Goal: Find specific page/section: Find specific page/section

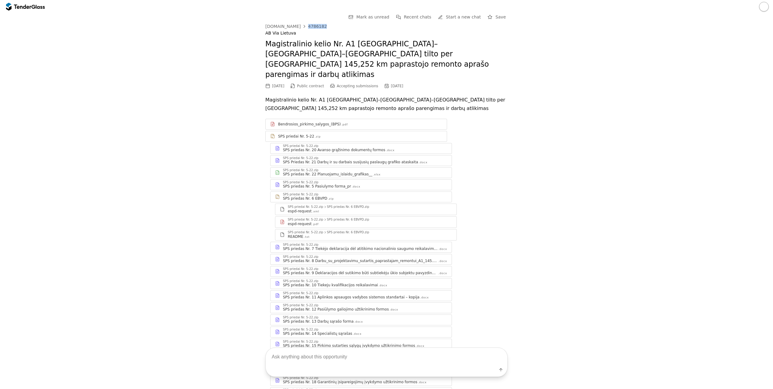
click at [35, 5] on div at bounding box center [29, 7] width 31 height 4
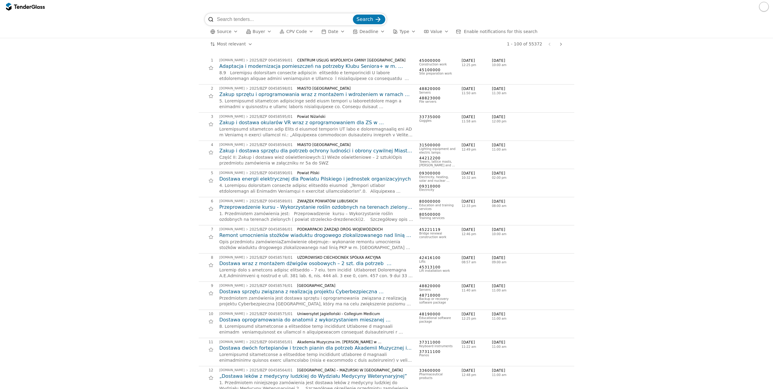
click at [256, 34] on span "Buyer" at bounding box center [259, 31] width 12 height 5
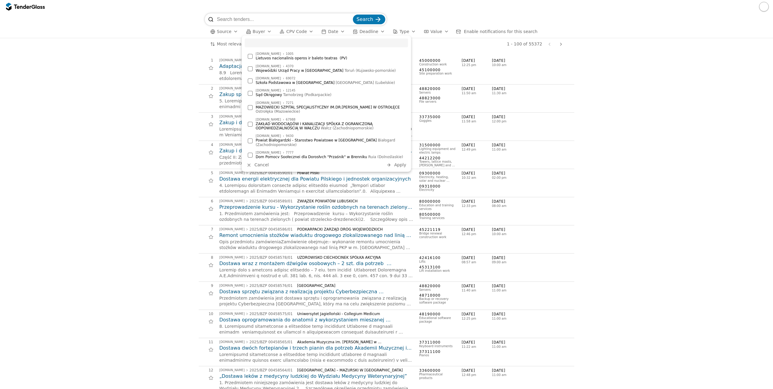
click at [256, 37] on div "[DOMAIN_NAME] 1005 Lietuvos nacionalinis operos ir baleto teatras (PV) [DOMAIN_…" at bounding box center [326, 103] width 169 height 136
click at [256, 32] on span "Buyer" at bounding box center [259, 31] width 12 height 5
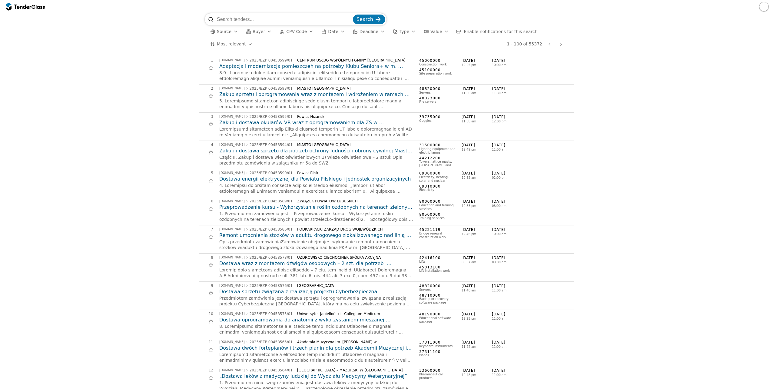
click at [221, 35] on div "Source Buyer CPV Code Date Deadline Type Value Enable notifications for this se…" at bounding box center [386, 31] width 363 height 12
click at [221, 33] on span "Source" at bounding box center [224, 31] width 15 height 5
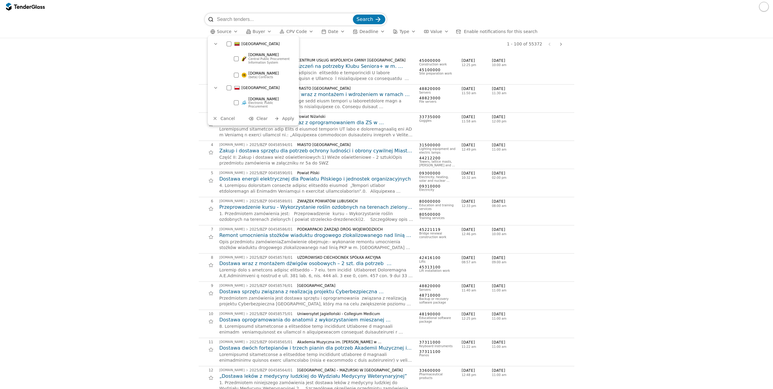
click at [230, 44] on div at bounding box center [228, 43] width 5 height 5
click at [280, 117] on div "button" at bounding box center [277, 119] width 16 height 16
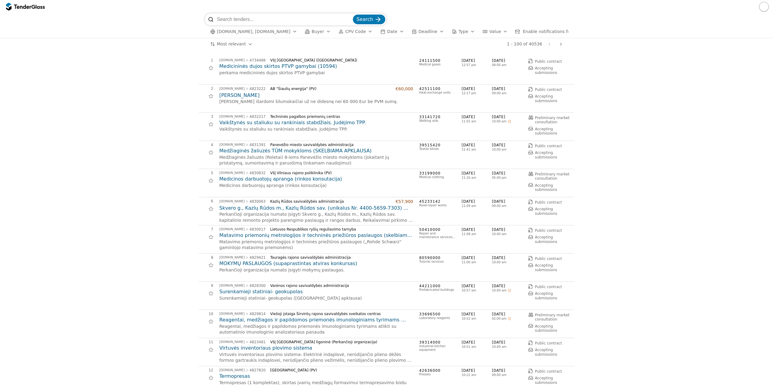
click at [345, 34] on span "CPV Code" at bounding box center [355, 31] width 21 height 5
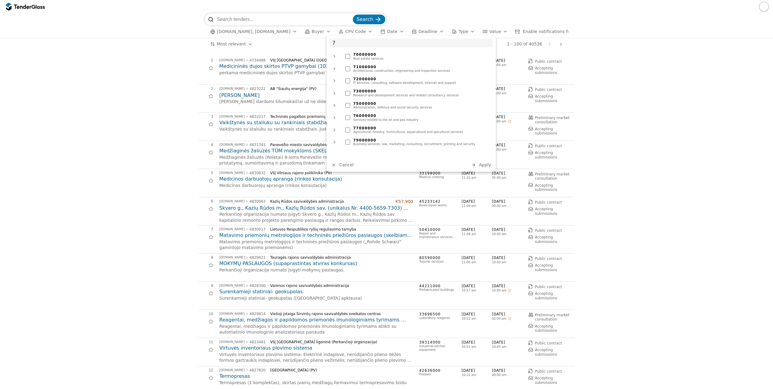
type input "7"
click at [345, 69] on div "71000000 Architectural, construction, engineering and inspection services" at bounding box center [417, 68] width 150 height 11
click at [488, 164] on span "Apply" at bounding box center [485, 164] width 12 height 5
